Goal: Task Accomplishment & Management: Manage account settings

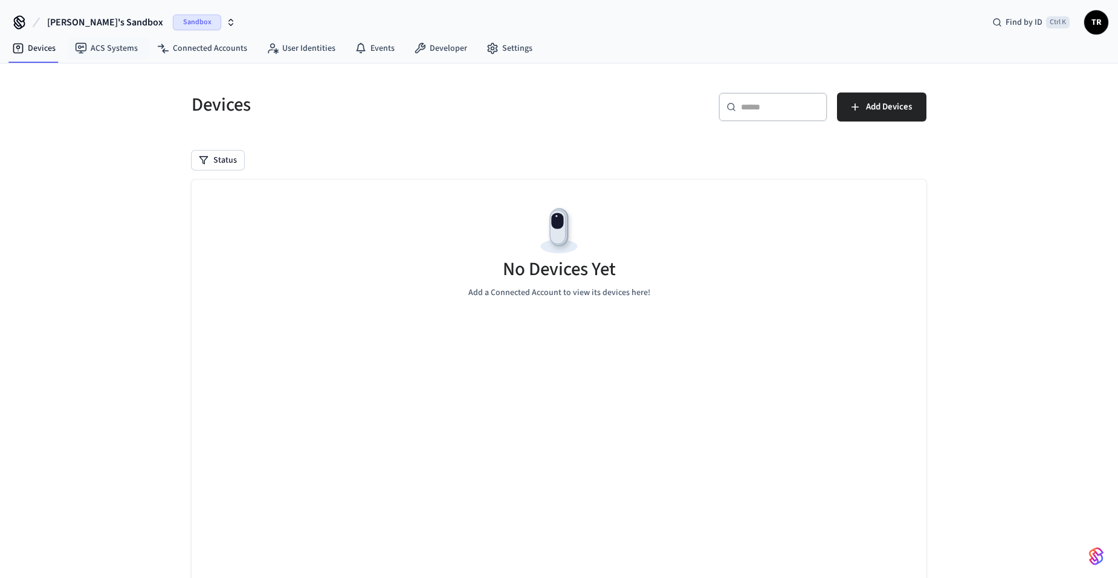
click at [226, 26] on icon "button" at bounding box center [231, 23] width 10 height 10
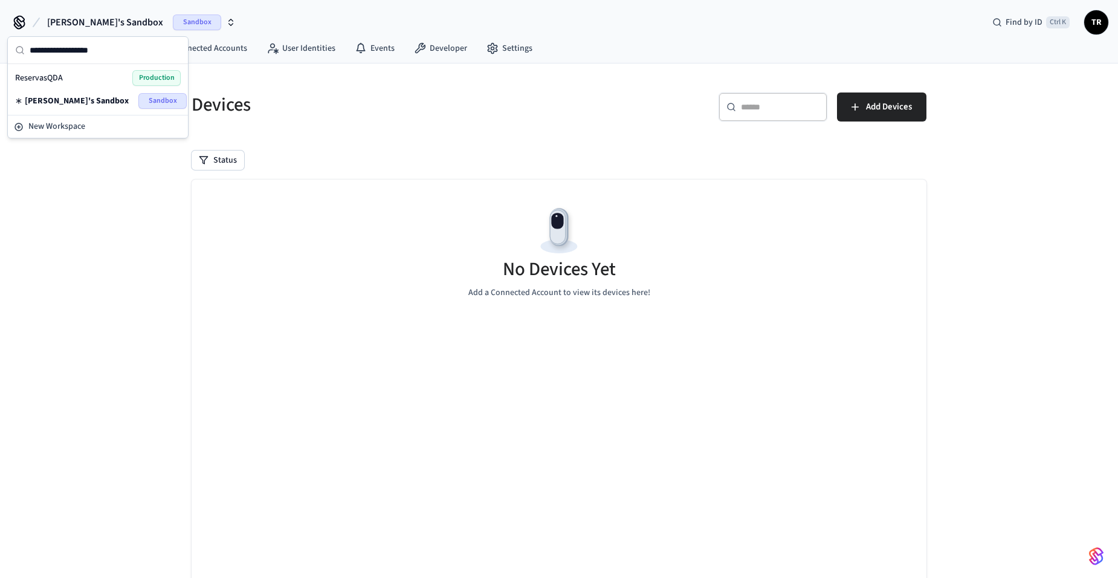
click at [155, 77] on span "Production" at bounding box center [156, 78] width 48 height 16
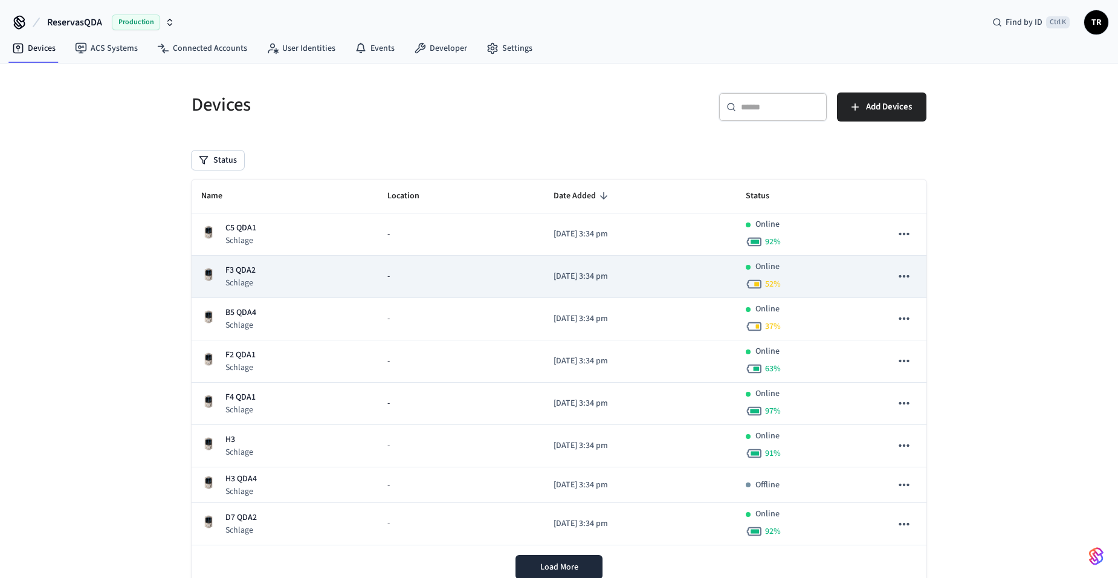
click at [253, 273] on p "F3 QDA2" at bounding box center [241, 270] width 30 height 13
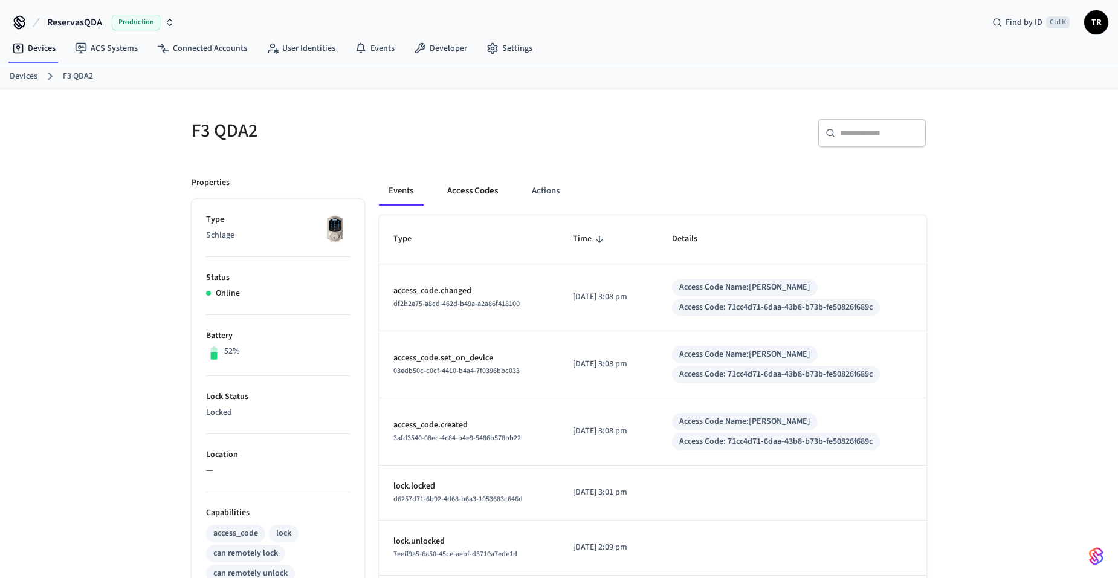
click at [460, 186] on button "Access Codes" at bounding box center [473, 191] width 70 height 29
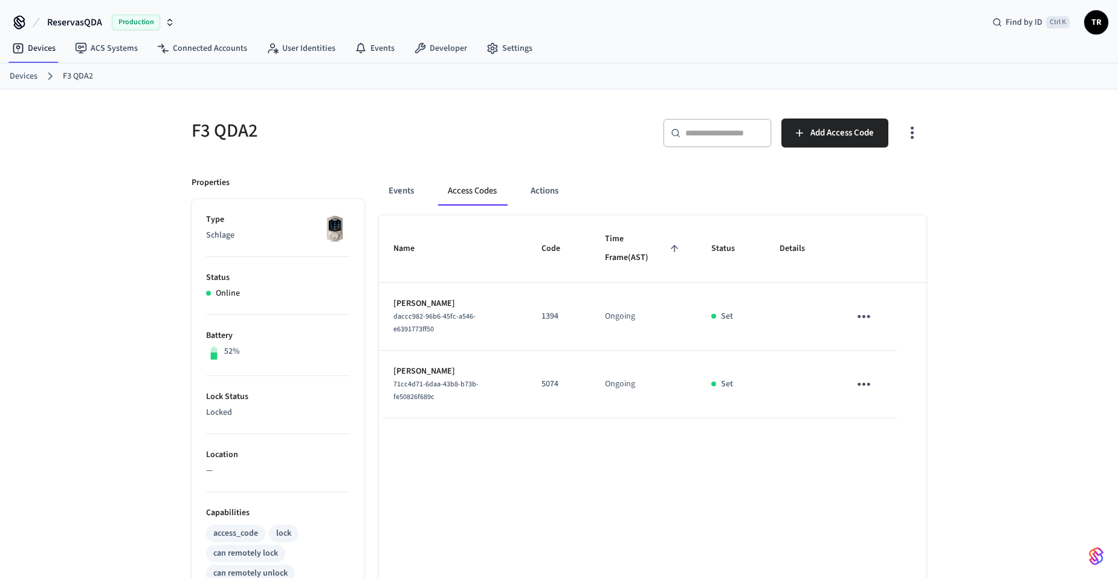
click at [862, 314] on icon "sticky table" at bounding box center [864, 316] width 19 height 19
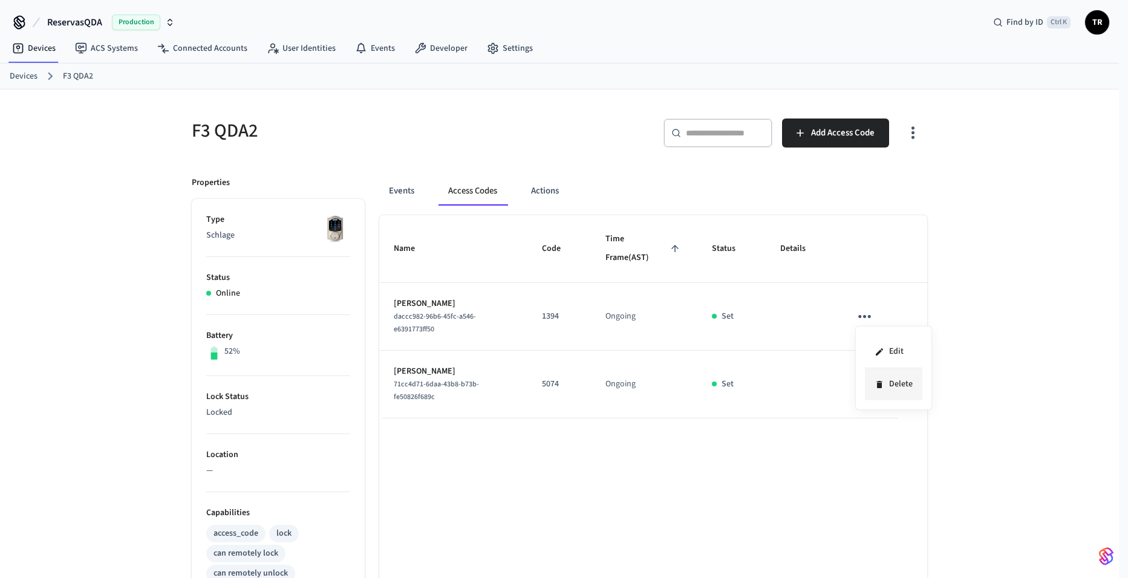
click at [893, 382] on li "Delete" at bounding box center [893, 384] width 57 height 32
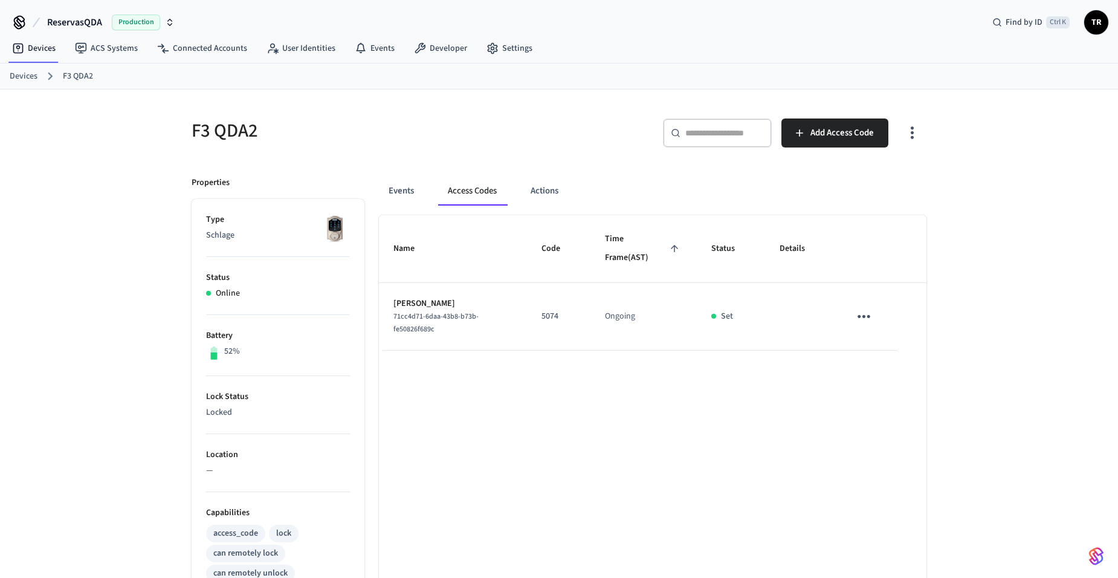
click at [25, 75] on link "Devices" at bounding box center [24, 76] width 28 height 13
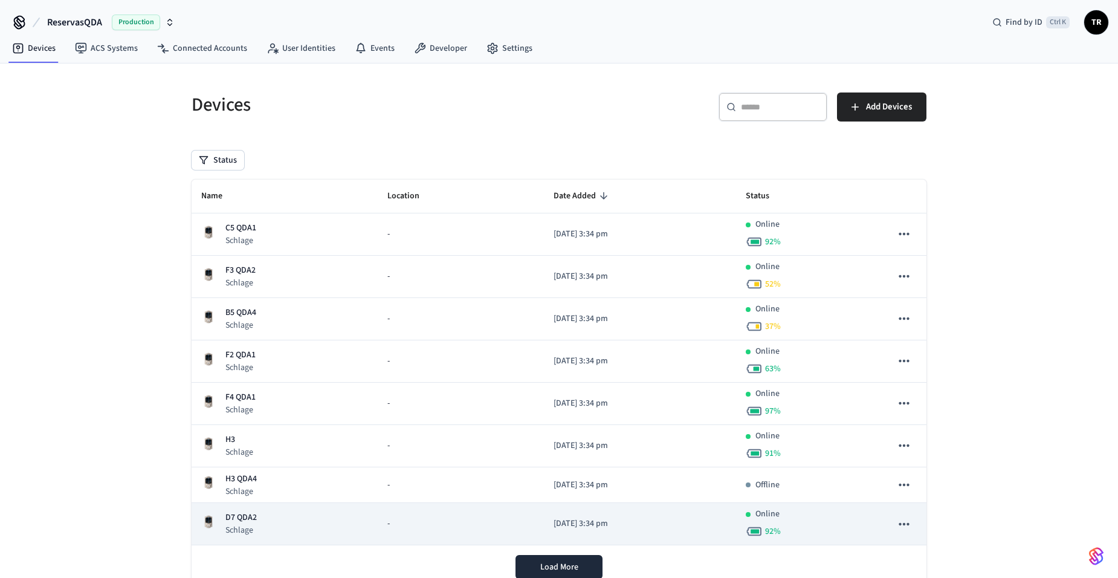
click at [241, 518] on p "D7 QDA2" at bounding box center [241, 517] width 31 height 13
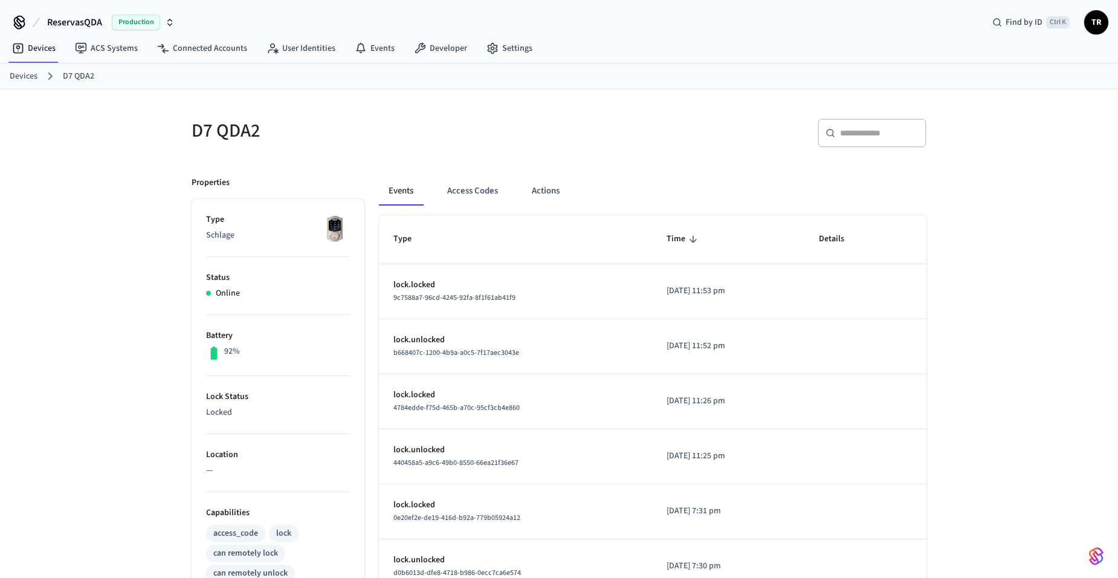
click at [33, 72] on link "Devices" at bounding box center [24, 76] width 28 height 13
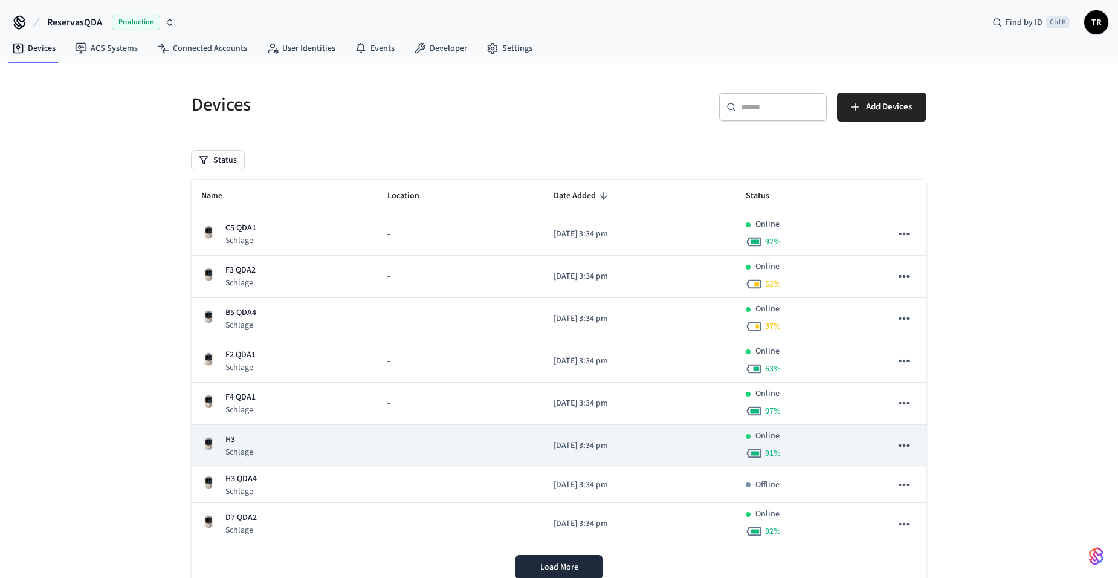
click at [255, 461] on td "H3 Schlage" at bounding box center [285, 446] width 186 height 42
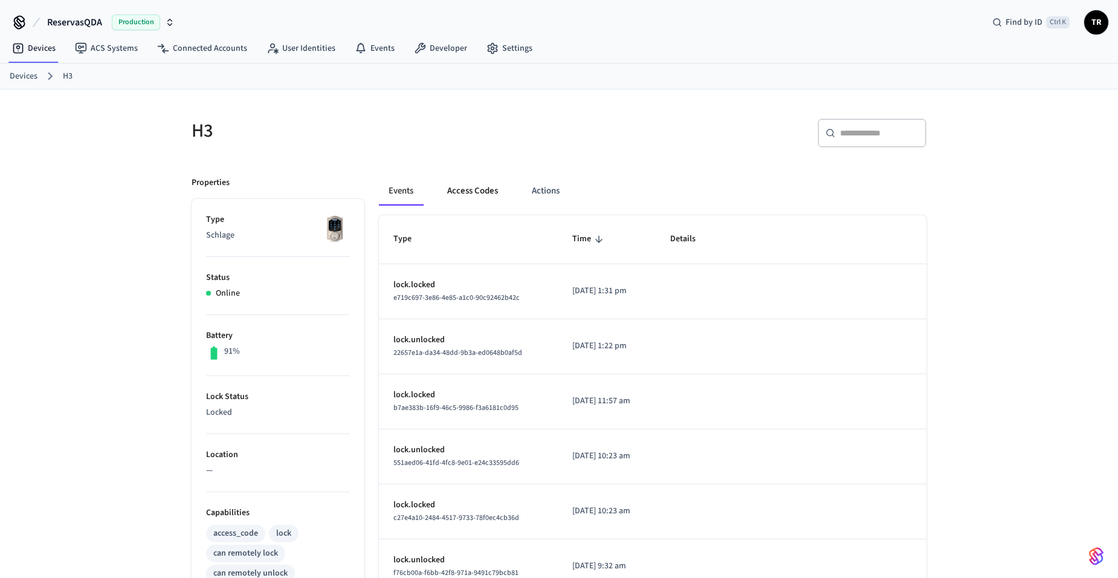
click at [466, 193] on button "Access Codes" at bounding box center [473, 191] width 70 height 29
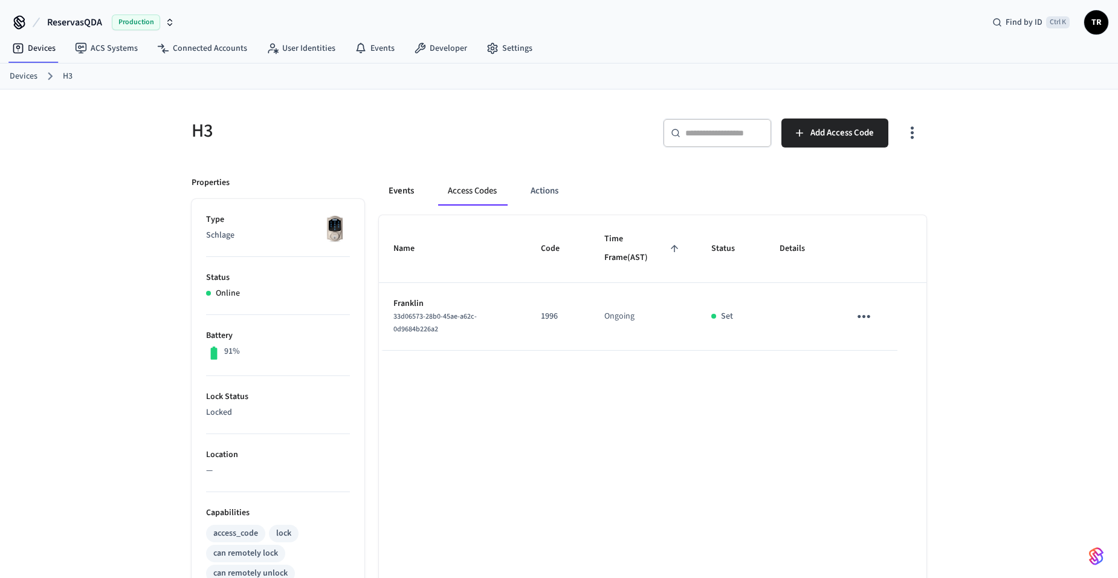
click at [397, 187] on button "Events" at bounding box center [401, 191] width 45 height 29
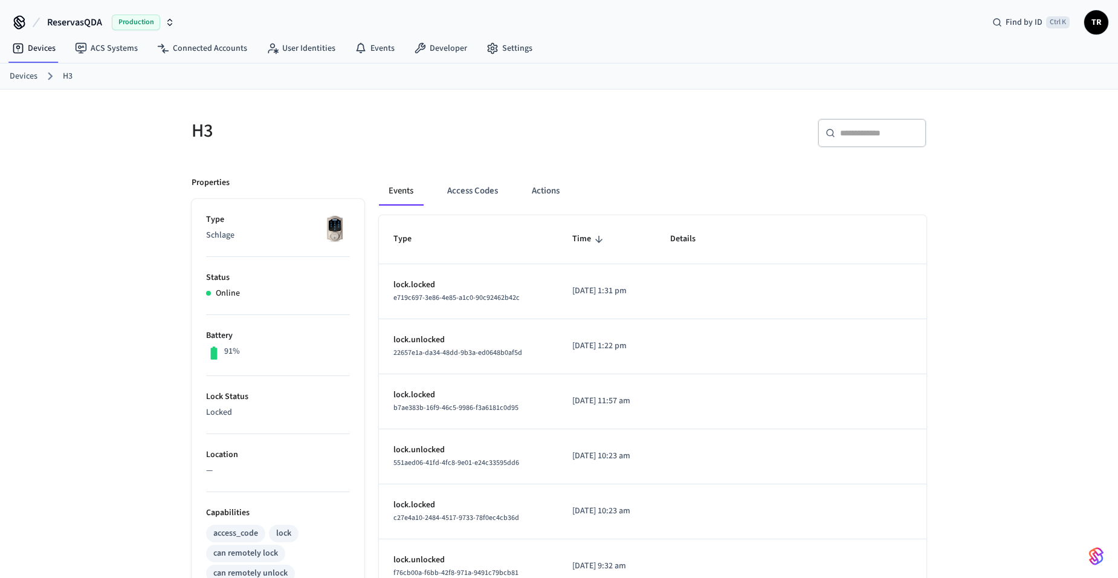
click at [19, 74] on link "Devices" at bounding box center [24, 76] width 28 height 13
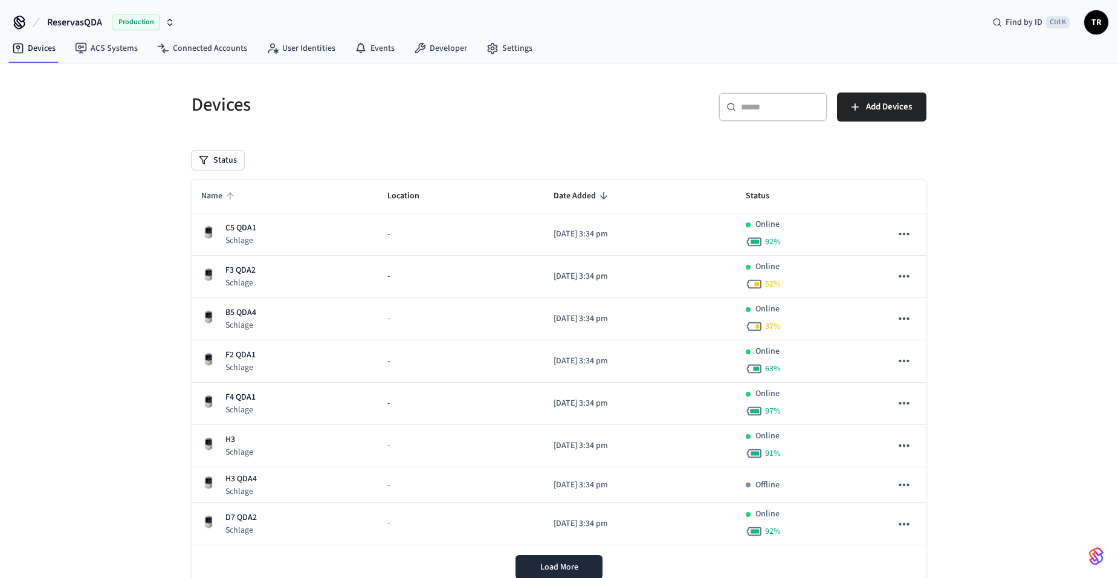
click at [209, 193] on span "Name" at bounding box center [219, 196] width 37 height 19
click at [217, 195] on span "Name" at bounding box center [219, 196] width 37 height 19
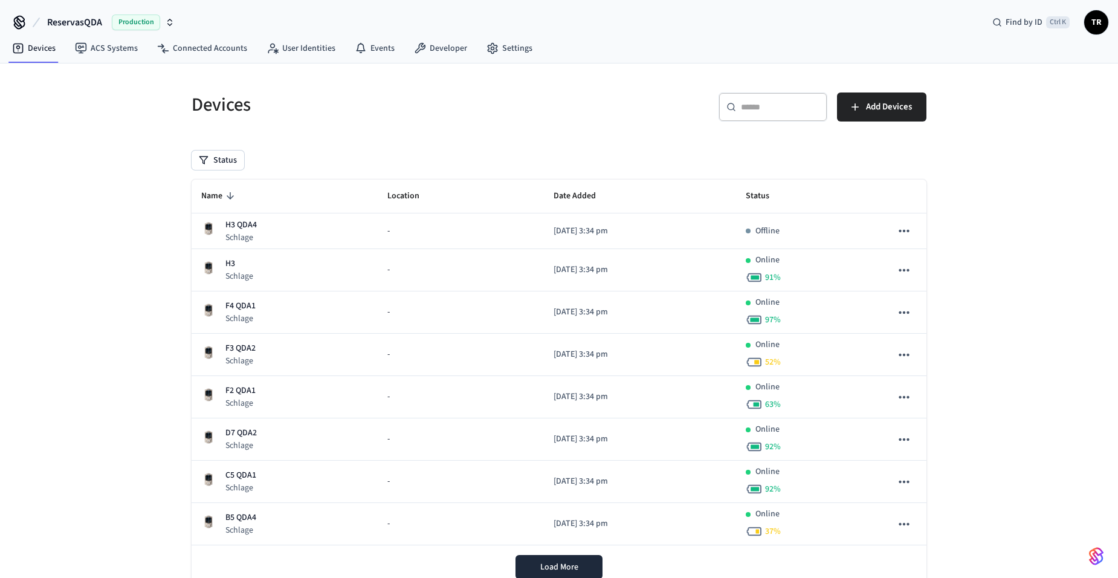
click at [1112, 29] on div "ReservasQDA Production Find by ID Ctrl K TR" at bounding box center [559, 17] width 1118 height 35
click at [1100, 27] on span "TR" at bounding box center [1097, 22] width 22 height 22
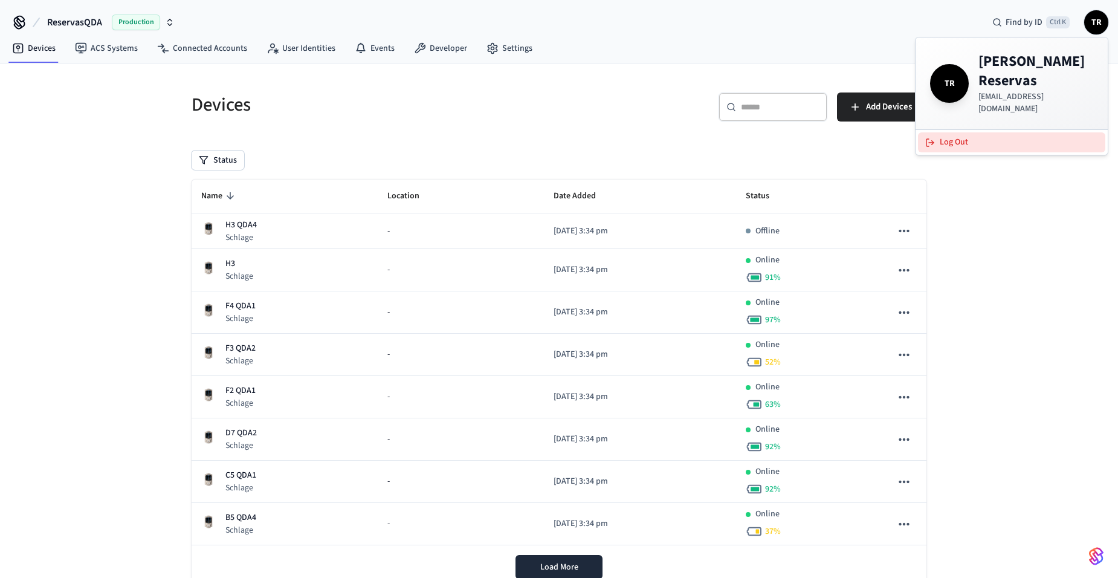
click at [1005, 132] on button "Log Out" at bounding box center [1011, 142] width 187 height 20
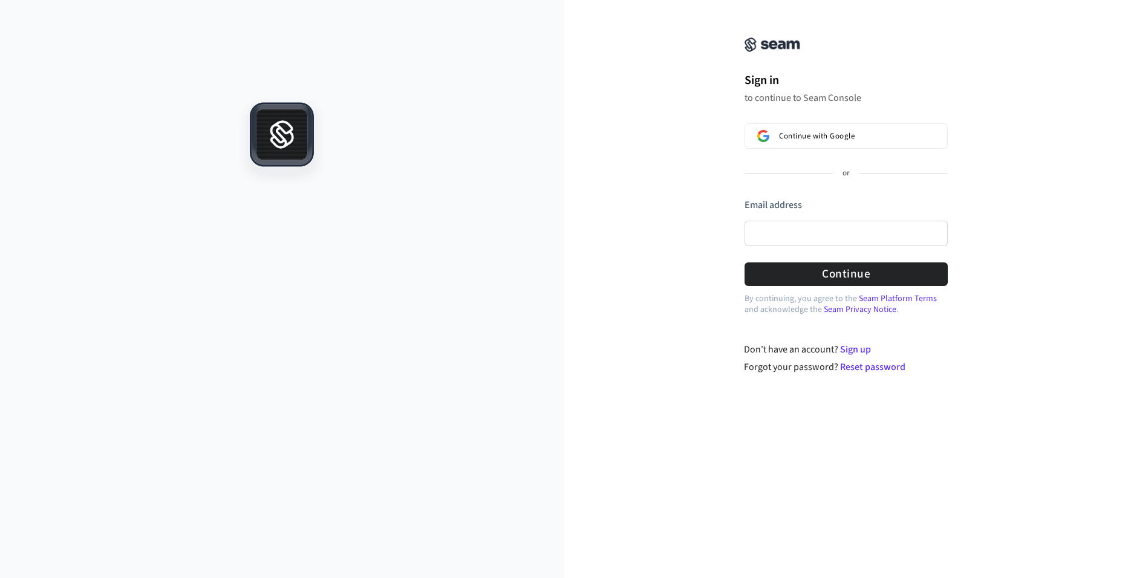
click at [660, 95] on div "Sign in to continue to Seam Console Continue with Google or Email address Passw…" at bounding box center [846, 195] width 564 height 360
click at [851, 129] on button "Continue with Google" at bounding box center [845, 135] width 203 height 25
